Goal: Task Accomplishment & Management: Manage account settings

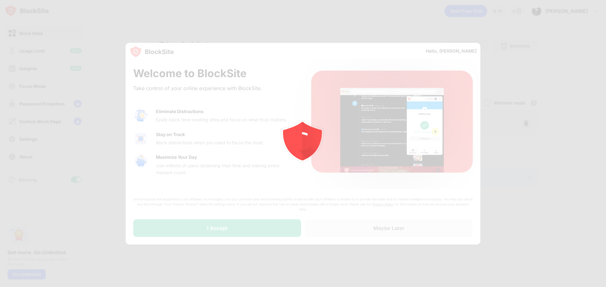
click at [190, 235] on div at bounding box center [303, 143] width 606 height 287
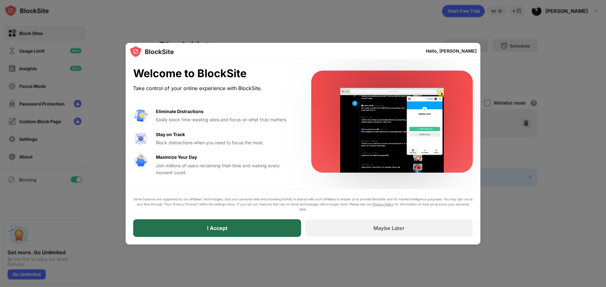
click at [191, 234] on div "I Accept" at bounding box center [217, 229] width 168 height 18
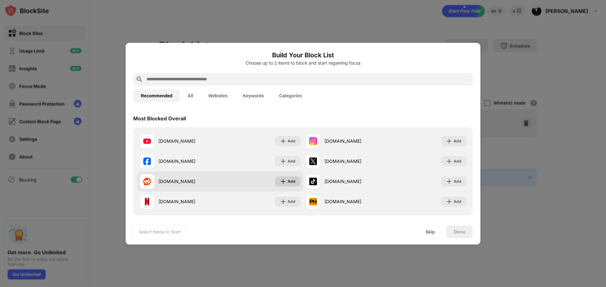
click at [287, 183] on div "Add" at bounding box center [291, 182] width 8 height 6
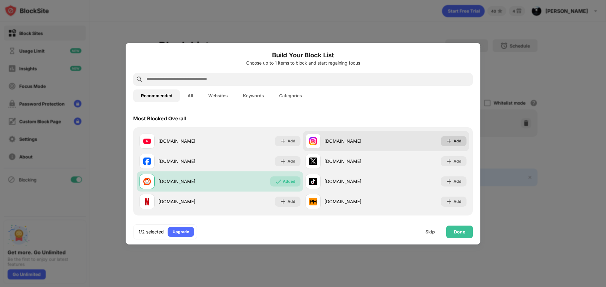
click at [446, 139] on img at bounding box center [449, 141] width 6 height 6
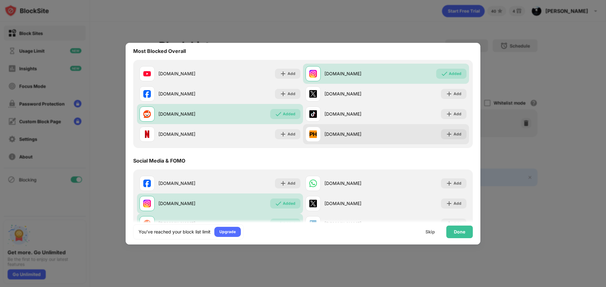
scroll to position [63, 0]
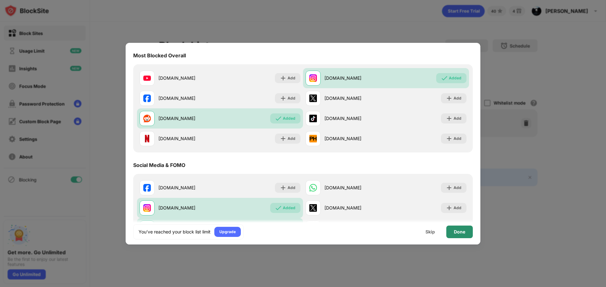
click at [459, 235] on div "Done" at bounding box center [459, 232] width 26 height 13
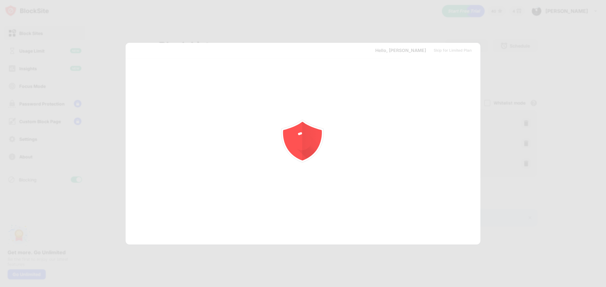
scroll to position [0, 0]
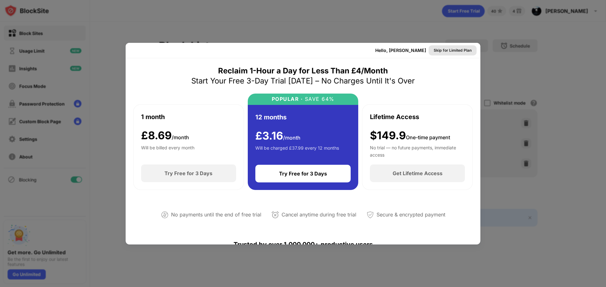
click at [452, 52] on div "Skip for Limited Plan" at bounding box center [452, 50] width 38 height 6
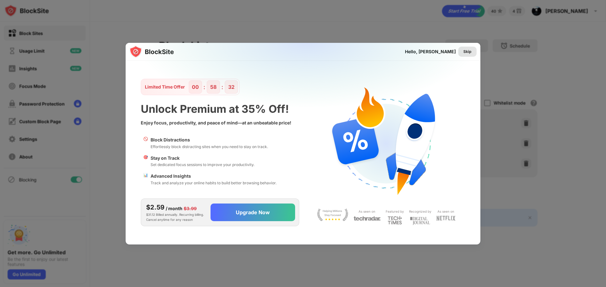
click at [463, 55] on div "Skip" at bounding box center [467, 52] width 8 height 6
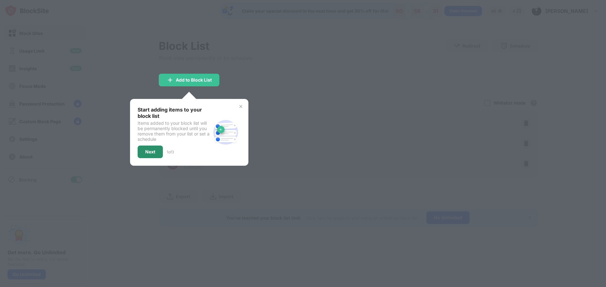
click at [140, 155] on div "Next" at bounding box center [150, 152] width 25 height 13
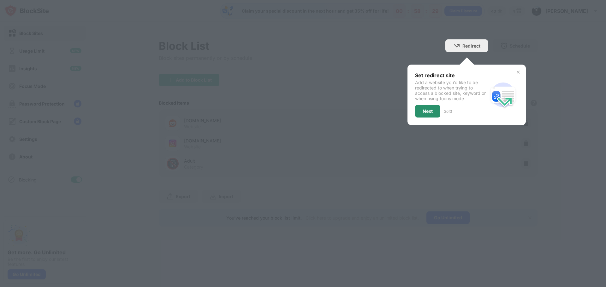
click at [425, 112] on div "Next" at bounding box center [427, 111] width 10 height 5
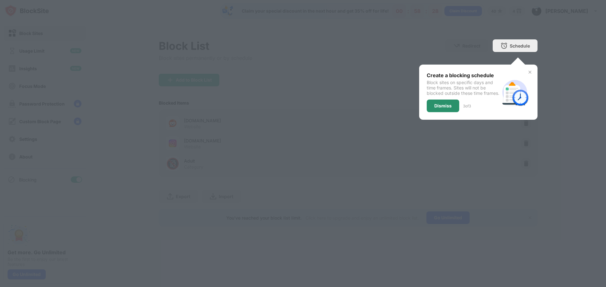
click at [445, 109] on div "Dismiss" at bounding box center [442, 105] width 17 height 5
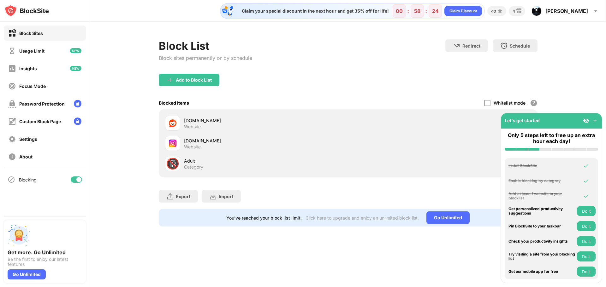
click at [596, 121] on img at bounding box center [594, 121] width 6 height 6
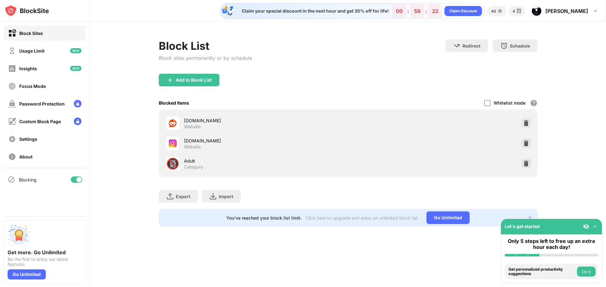
click at [585, 228] on img at bounding box center [586, 227] width 6 height 6
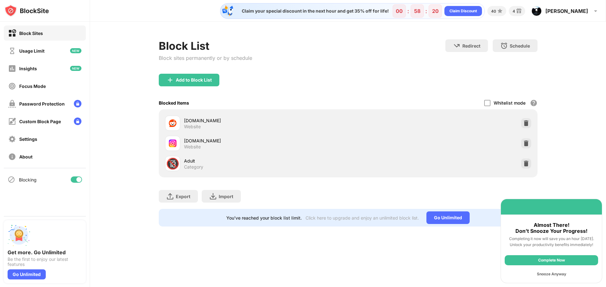
click at [561, 274] on div "Snooze Anyway" at bounding box center [550, 274] width 93 height 10
